Goal: Information Seeking & Learning: Learn about a topic

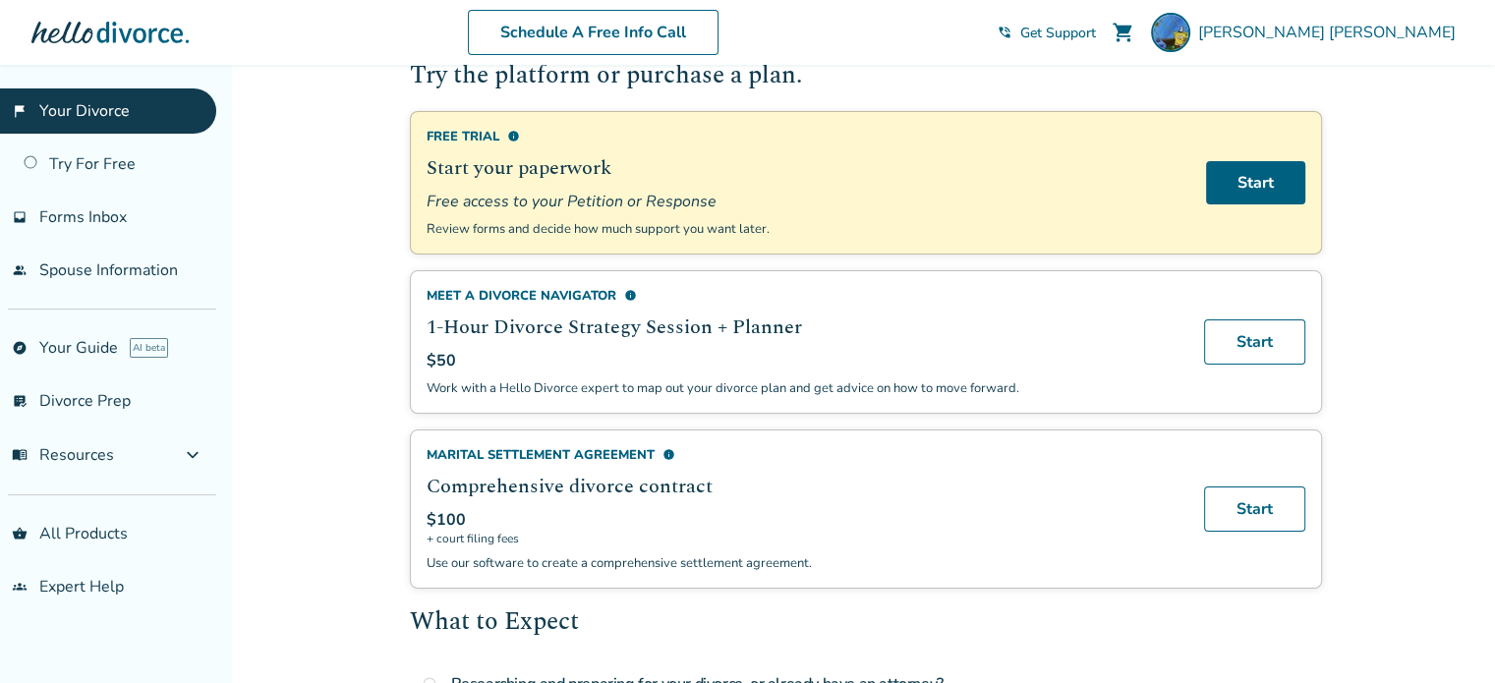
scroll to position [197, 0]
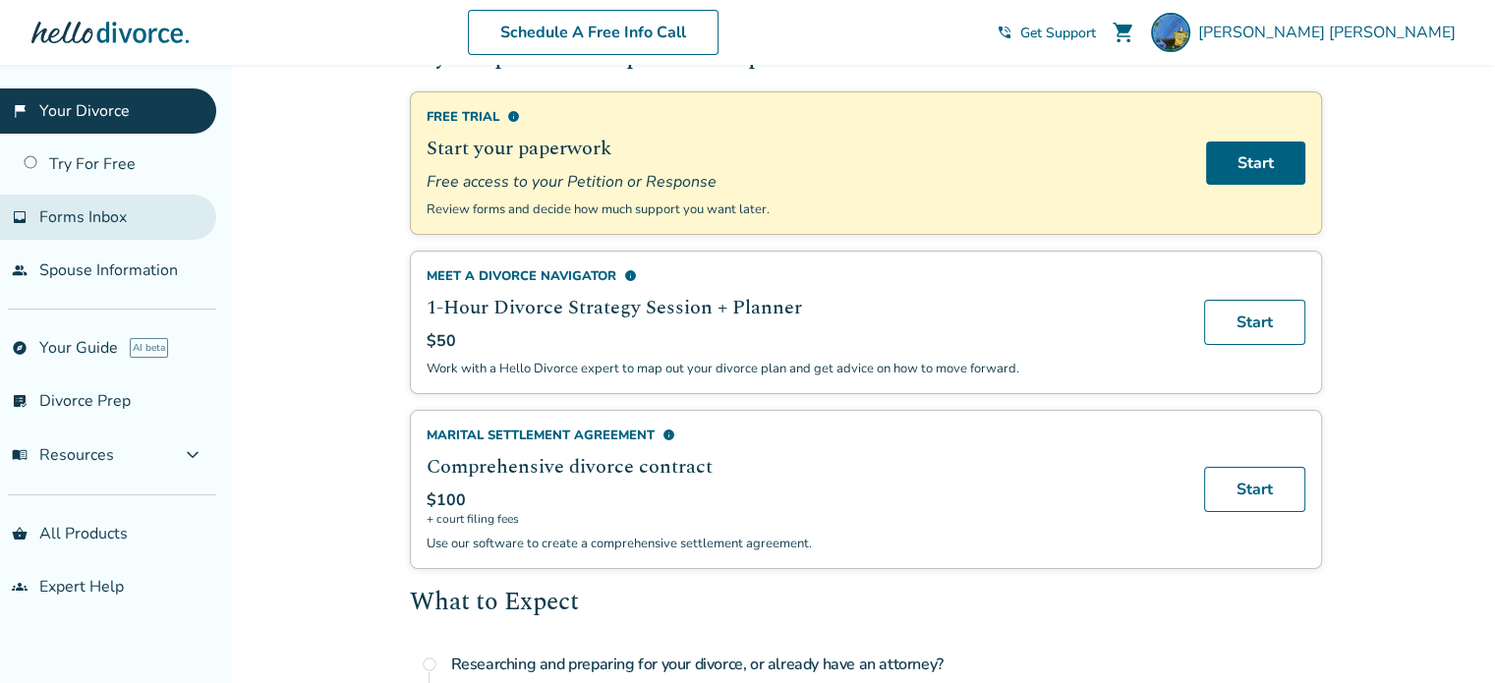
click at [83, 213] on span "Forms Inbox" at bounding box center [82, 217] width 87 height 22
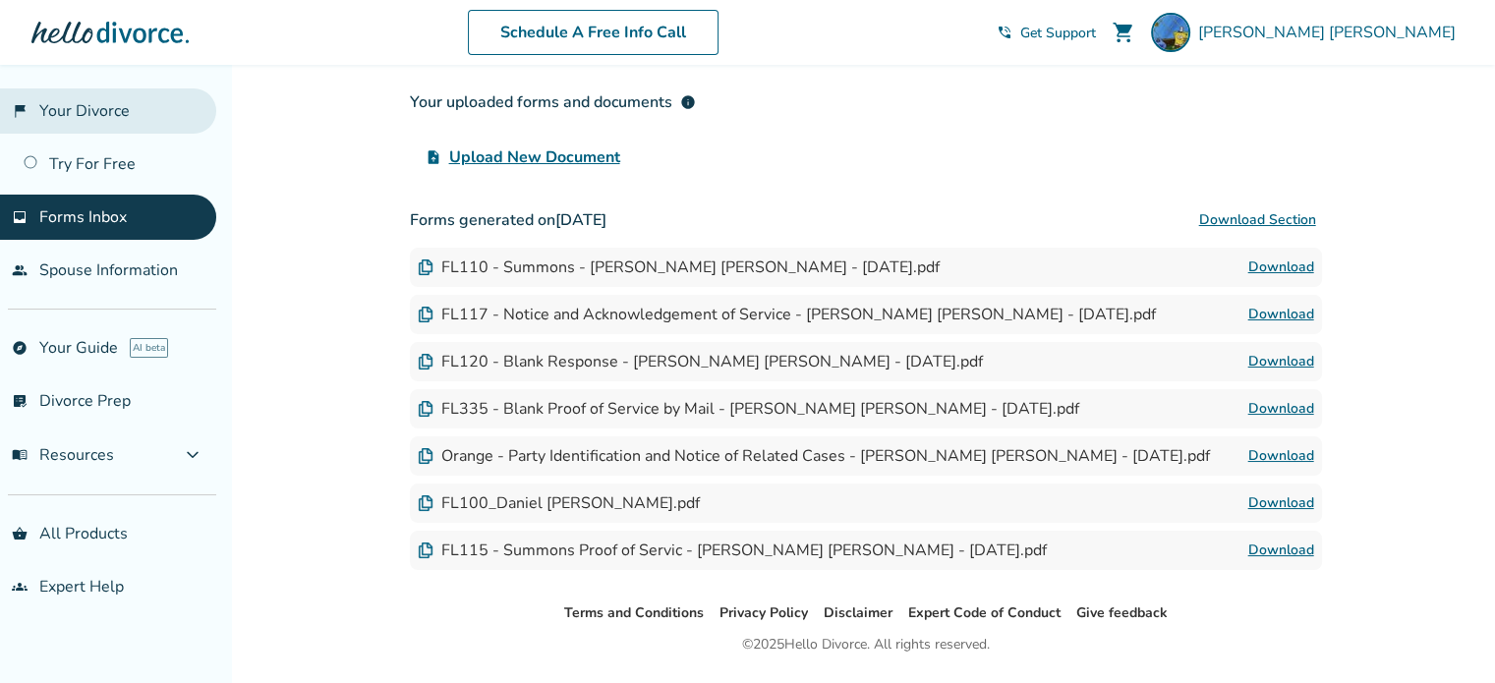
click at [89, 109] on link "flag_2 Your Divorce" at bounding box center [108, 110] width 216 height 45
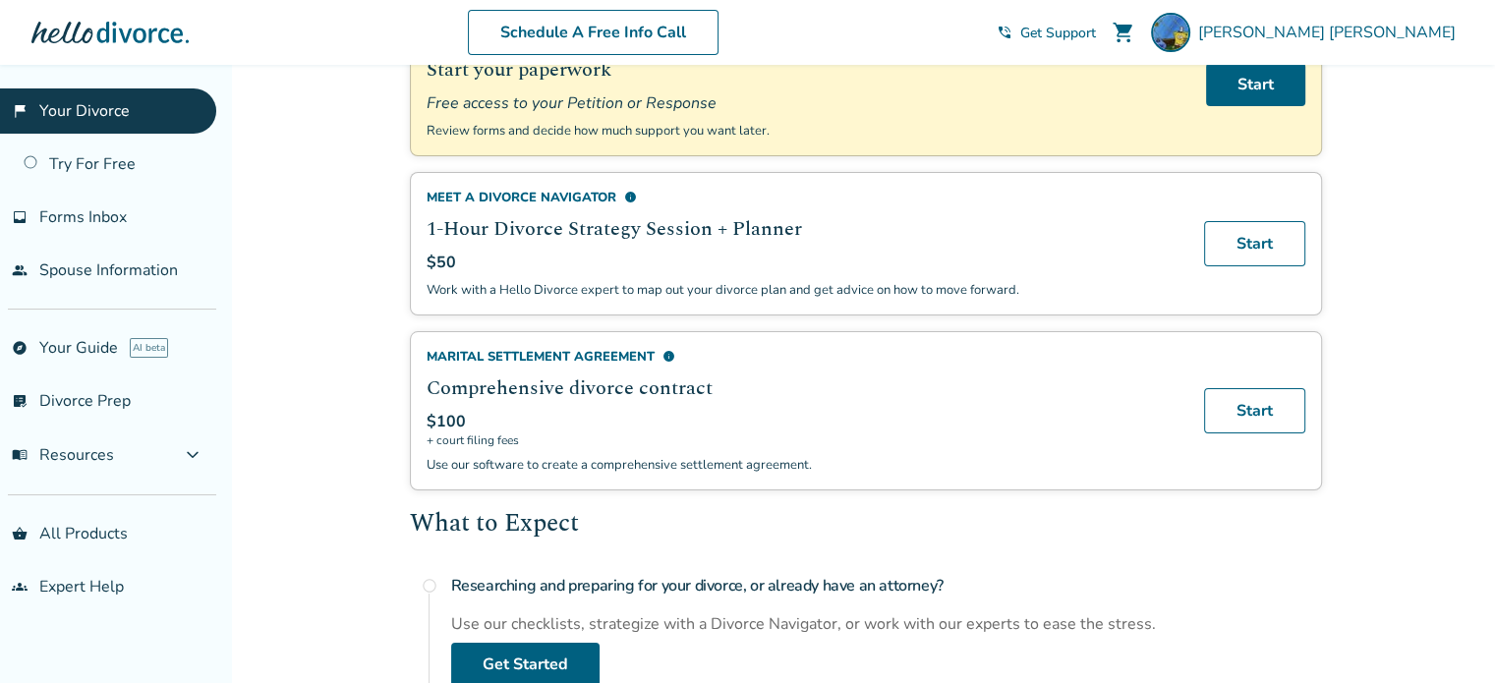
scroll to position [393, 0]
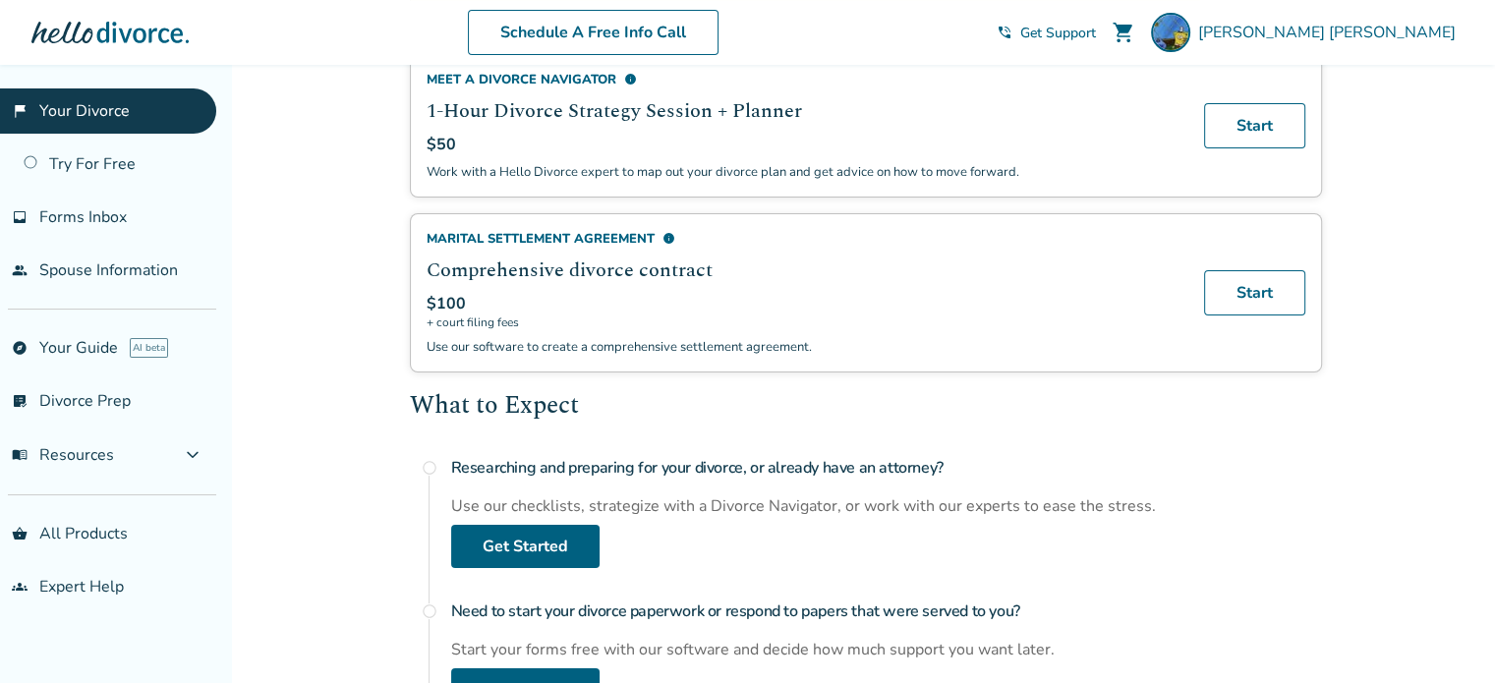
click at [668, 233] on span "info" at bounding box center [669, 238] width 13 height 13
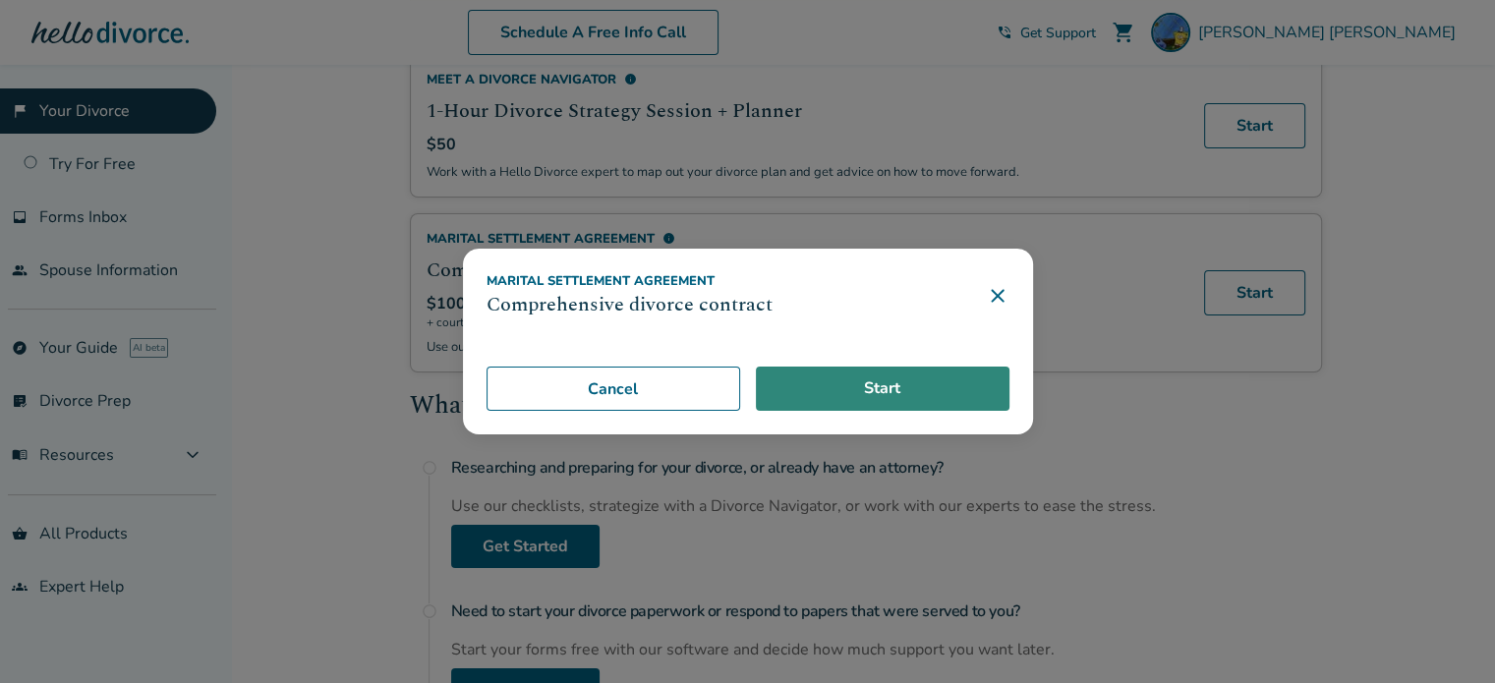
click at [914, 398] on link "Start" at bounding box center [883, 389] width 254 height 45
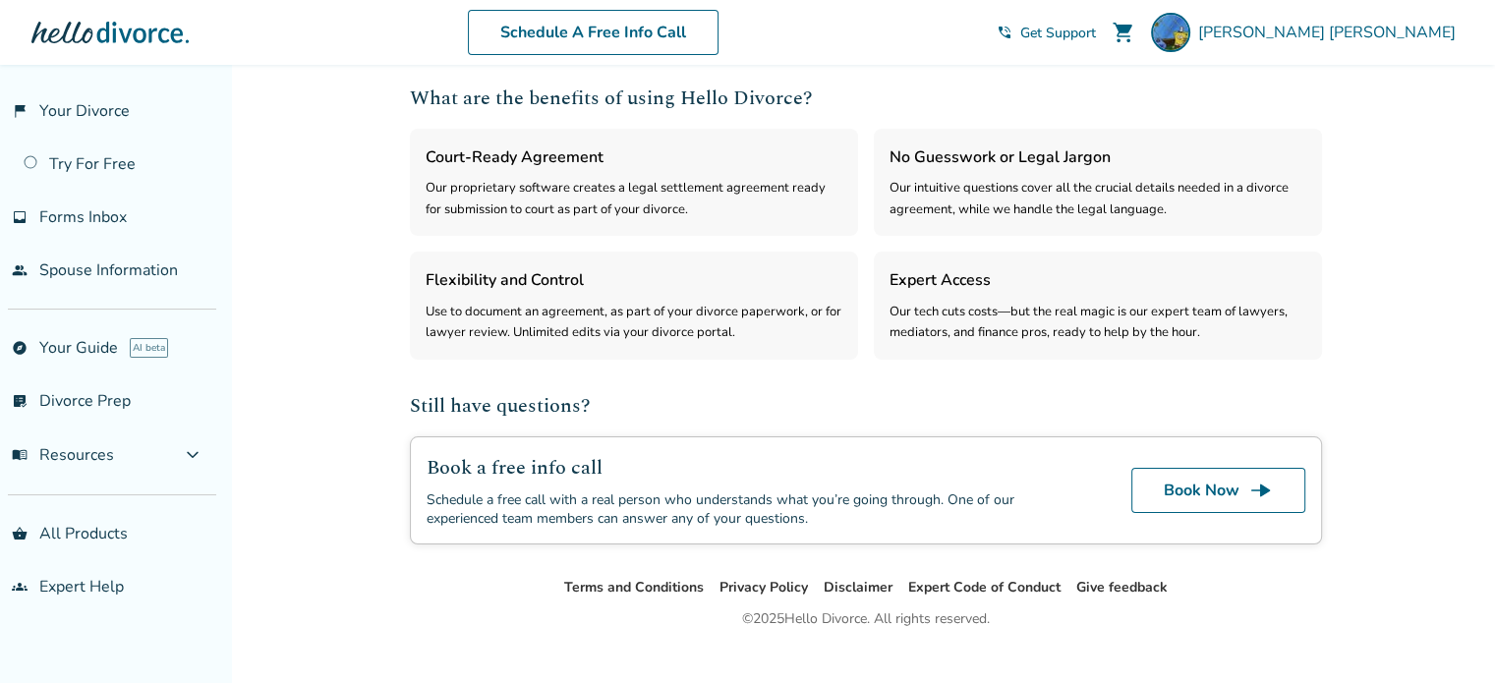
select select "***"
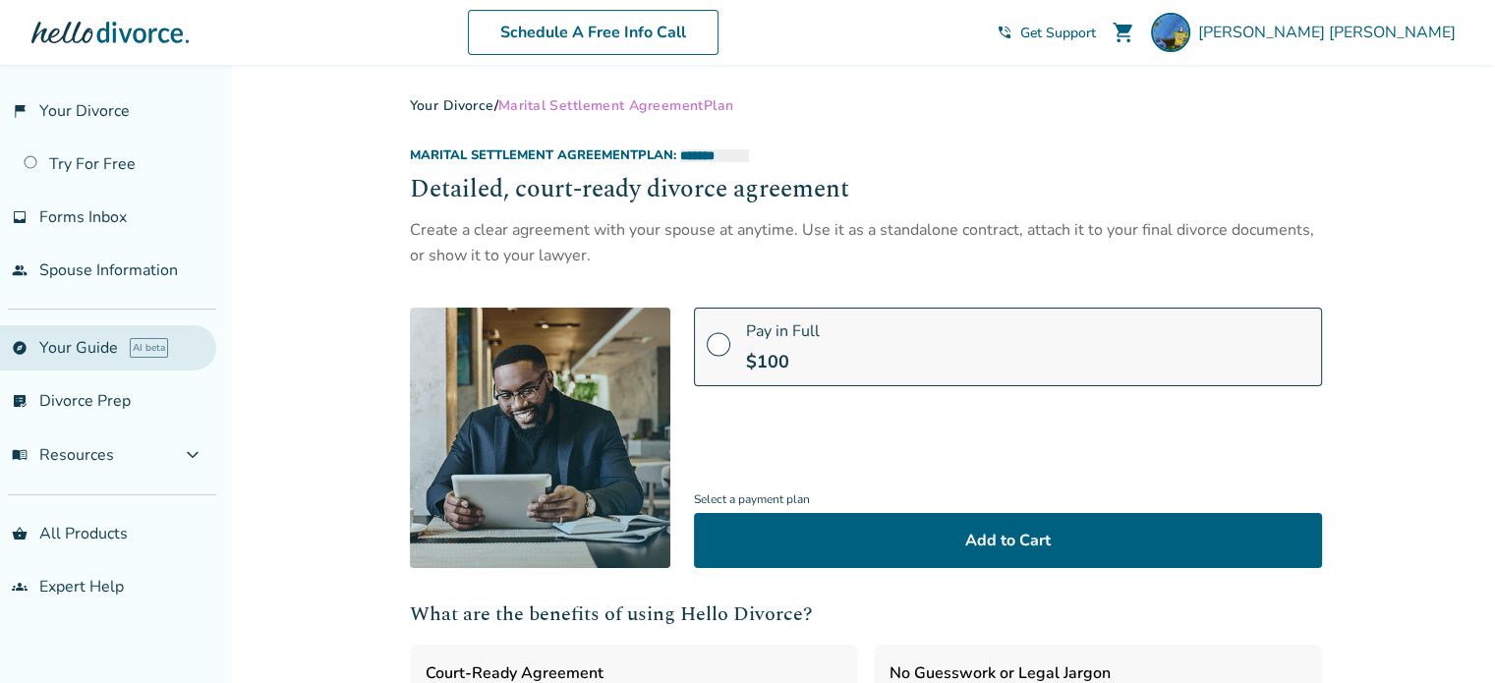
click at [91, 351] on link "explore Your Guide AI beta" at bounding box center [108, 347] width 216 height 45
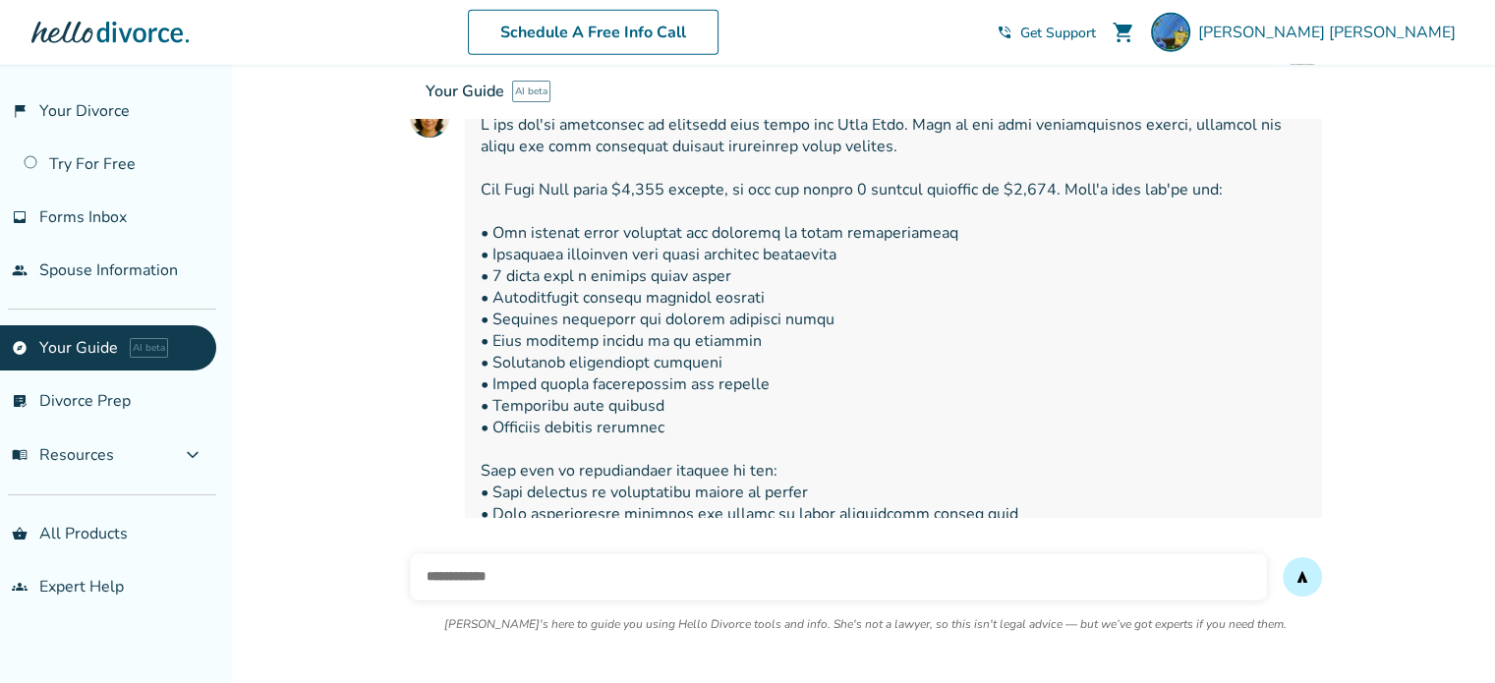
scroll to position [4964, 0]
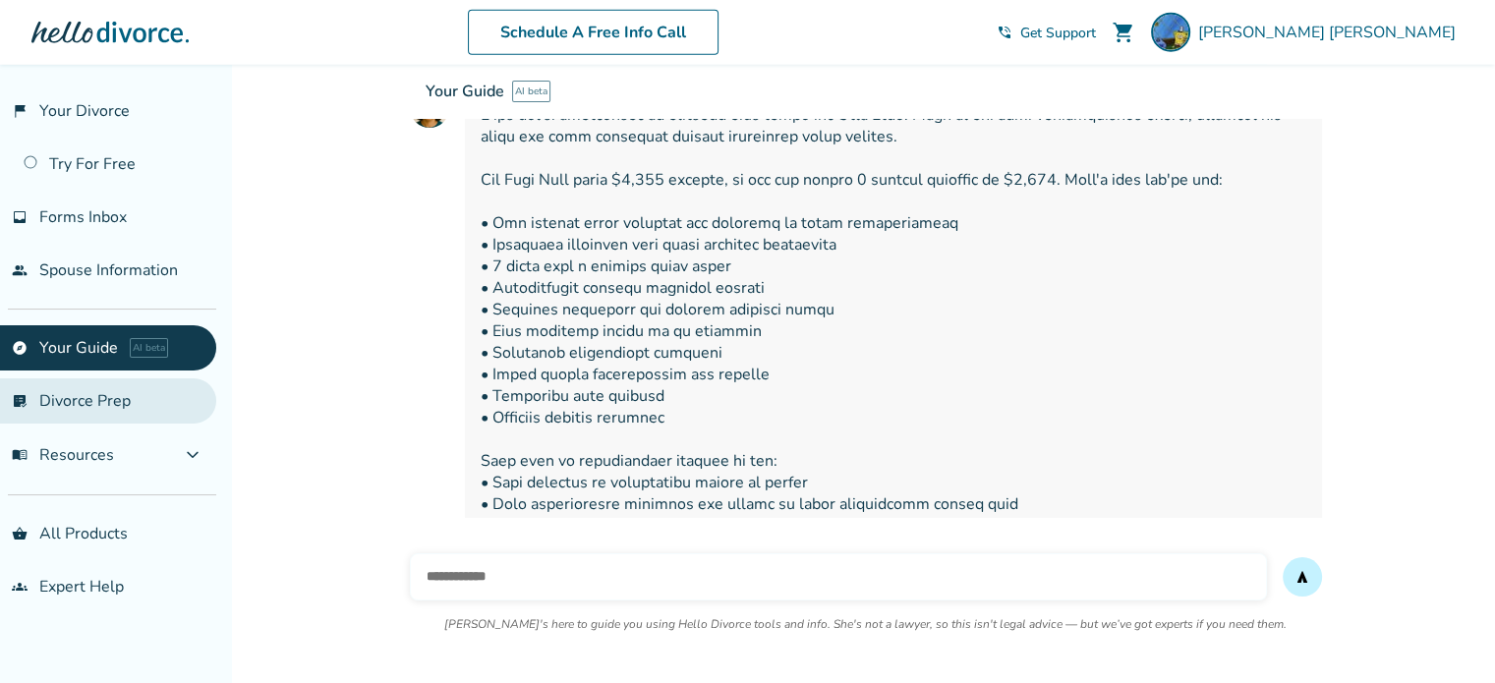
click at [105, 403] on link "list_alt_check Divorce Prep" at bounding box center [108, 400] width 216 height 45
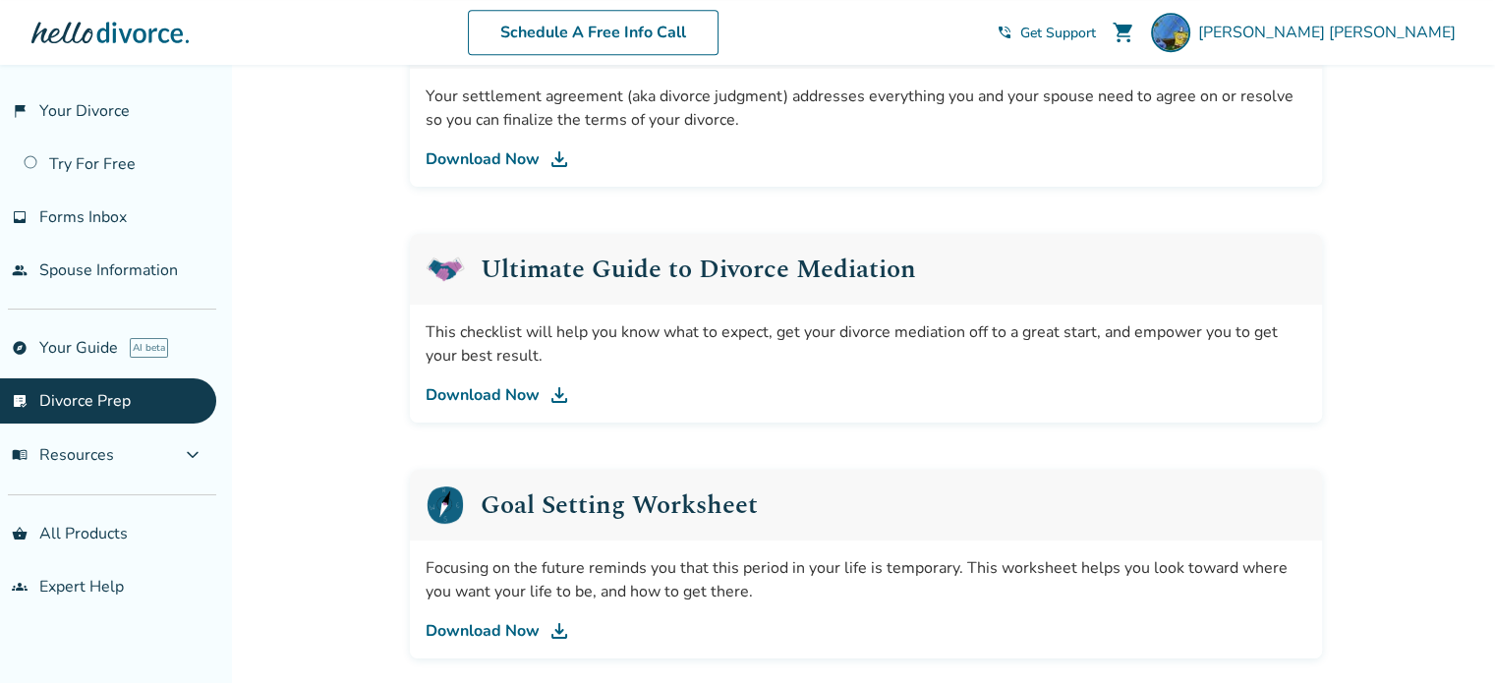
scroll to position [1081, 0]
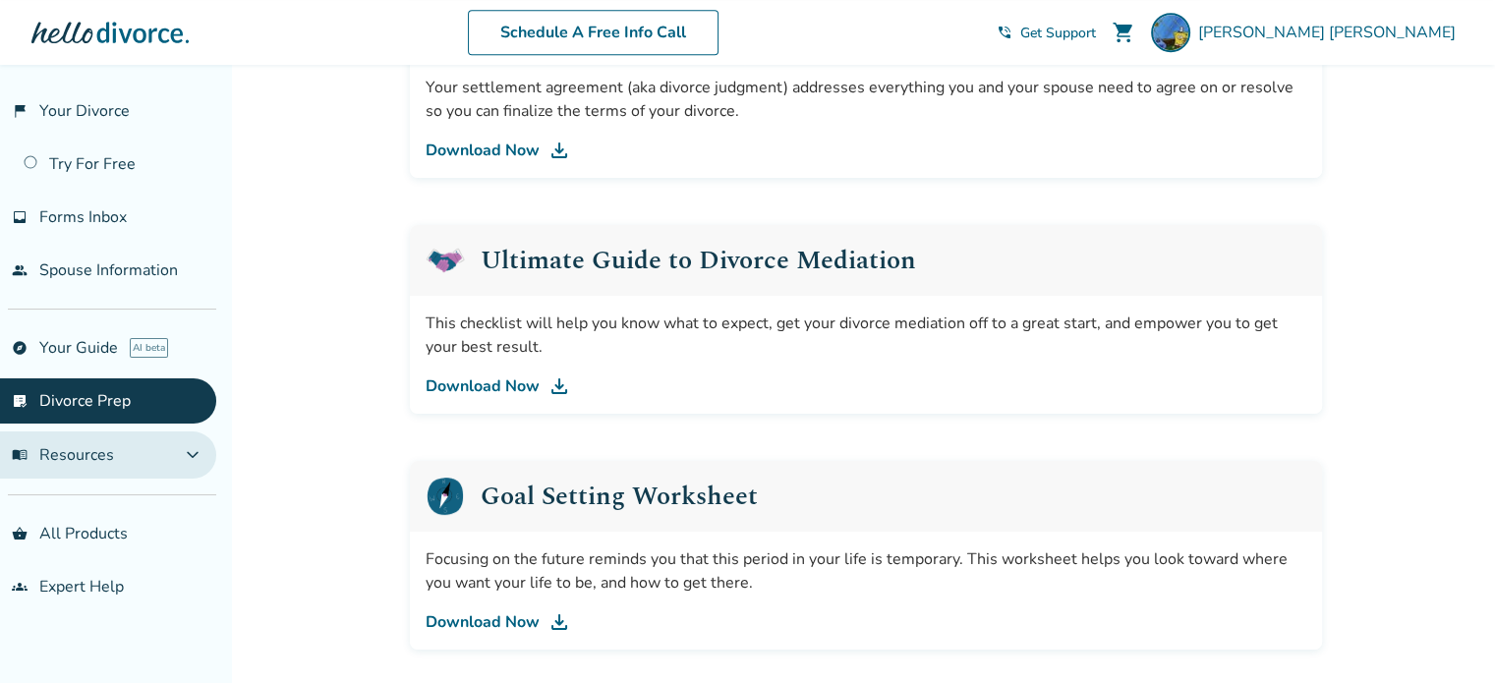
click at [129, 454] on button "menu_book Resources expand_more" at bounding box center [108, 455] width 216 height 47
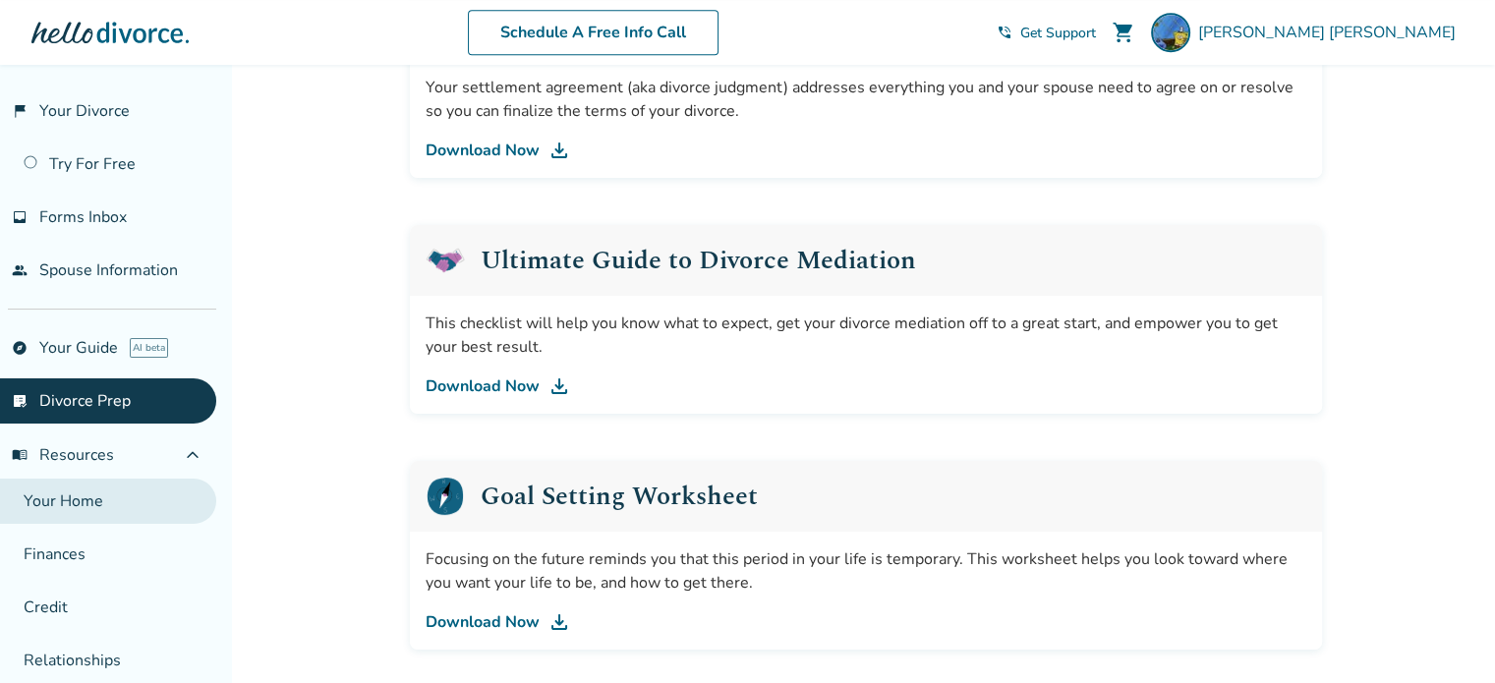
click at [86, 506] on link "Your Home" at bounding box center [108, 501] width 216 height 45
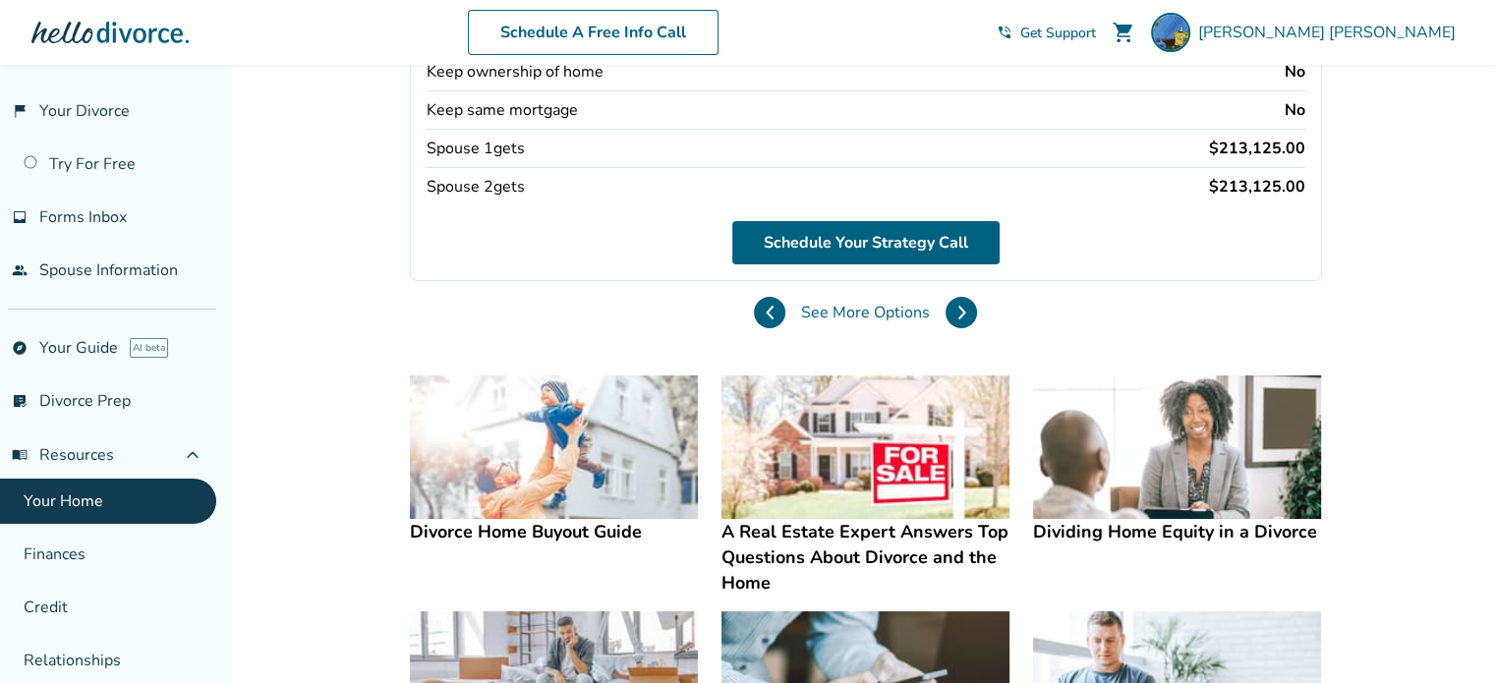
scroll to position [393, 0]
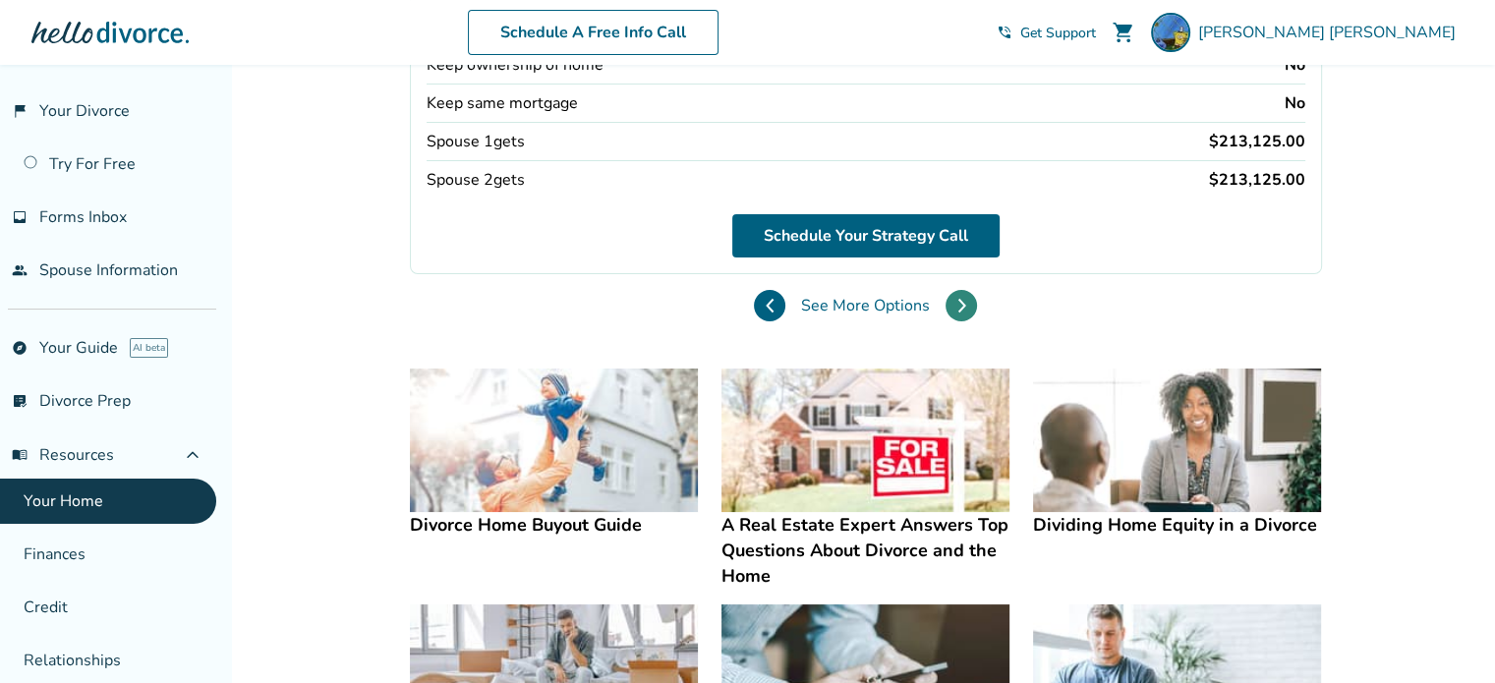
click at [957, 303] on icon at bounding box center [961, 306] width 9 height 16
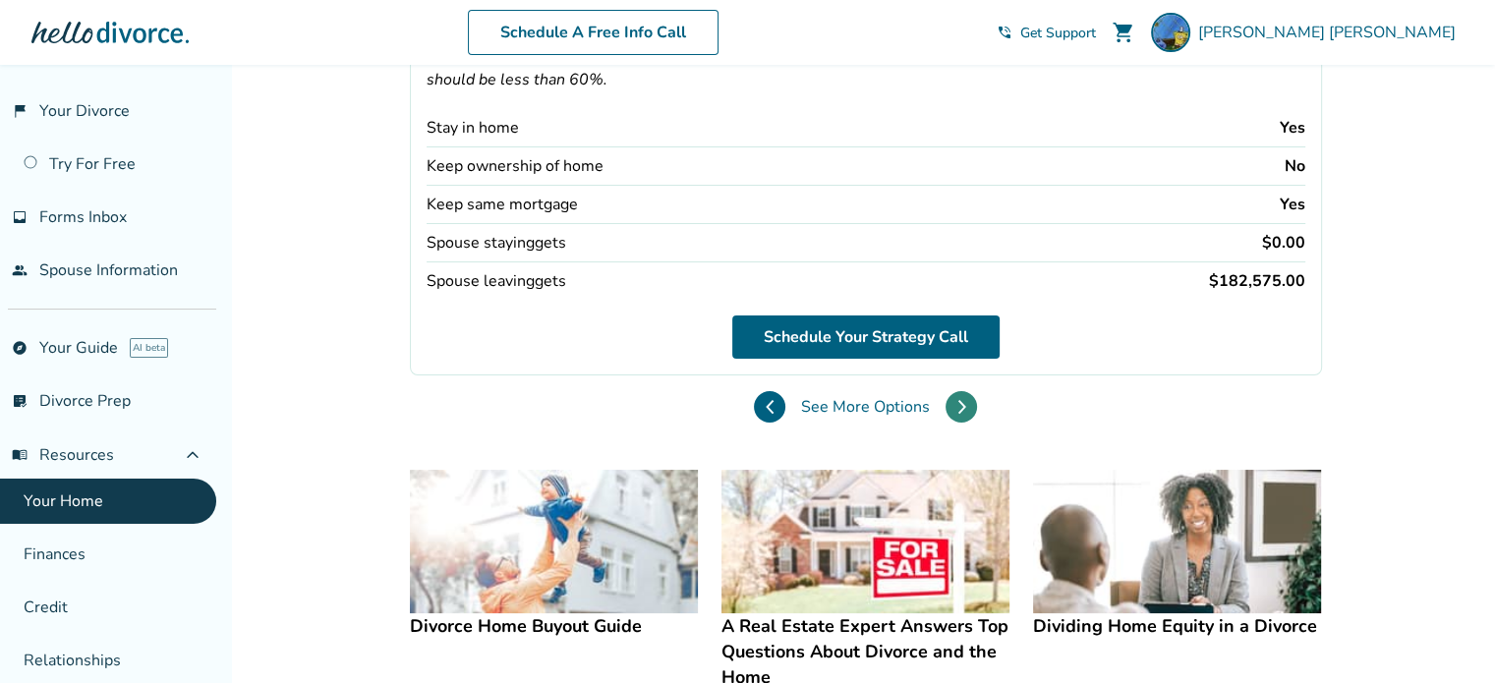
scroll to position [197, 0]
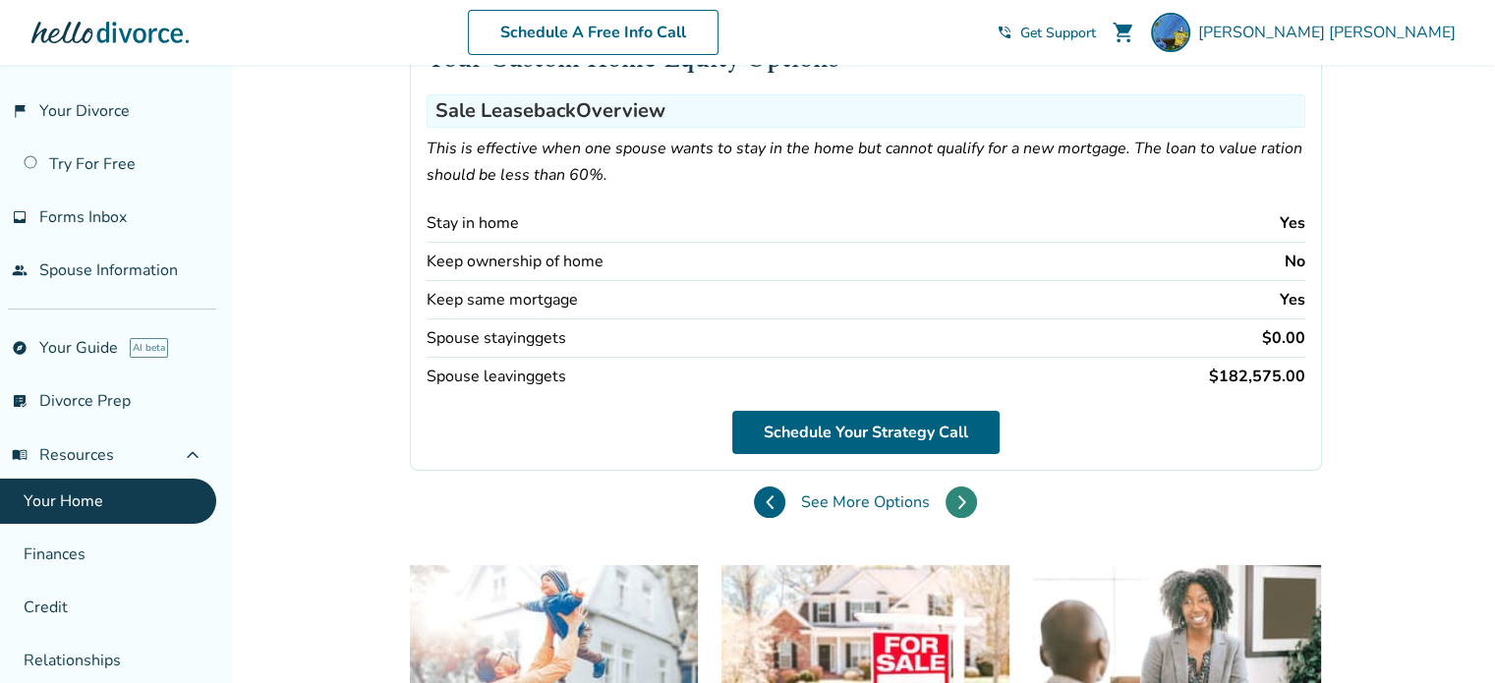
click at [958, 494] on icon at bounding box center [961, 502] width 9 height 16
click at [968, 498] on button at bounding box center [961, 502] width 31 height 31
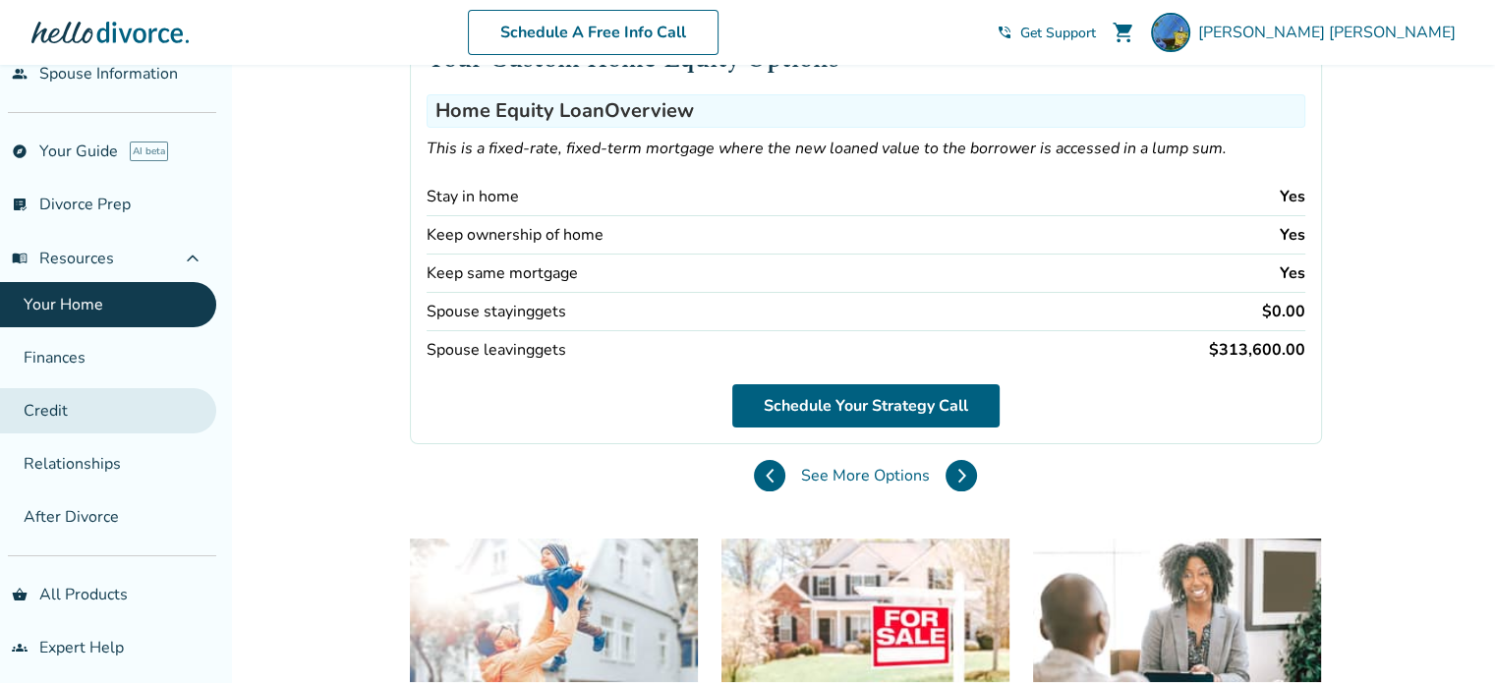
click at [55, 403] on link "Credit" at bounding box center [108, 410] width 216 height 45
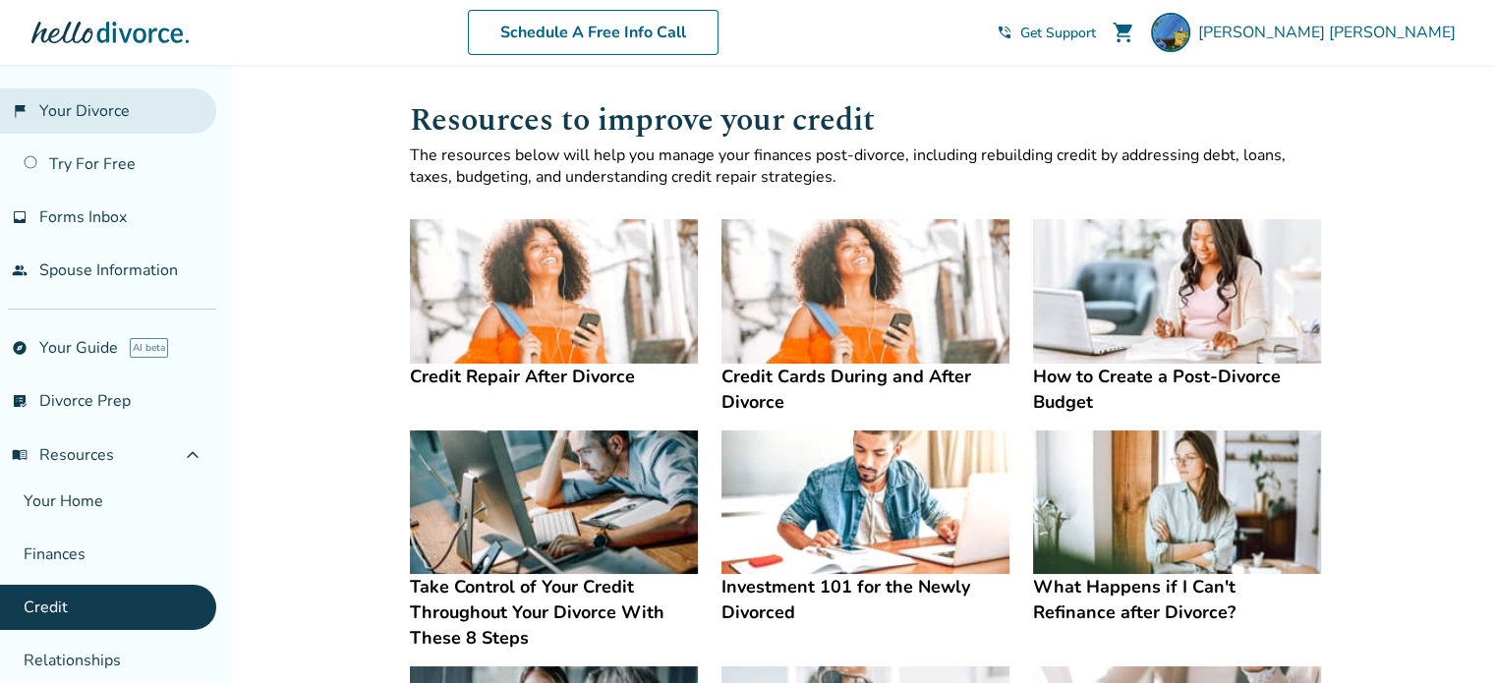
click at [75, 96] on link "flag_2 Your Divorce" at bounding box center [108, 110] width 216 height 45
